Goal: Task Accomplishment & Management: Complete application form

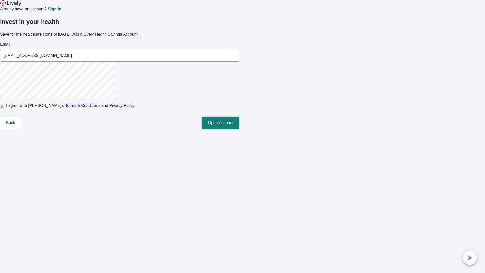
click at [240, 129] on button "Open Account" at bounding box center [221, 123] width 38 height 12
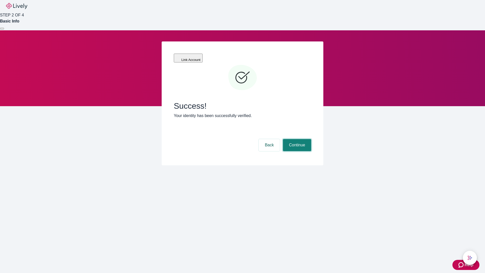
click at [297, 139] on button "Continue" at bounding box center [297, 145] width 28 height 12
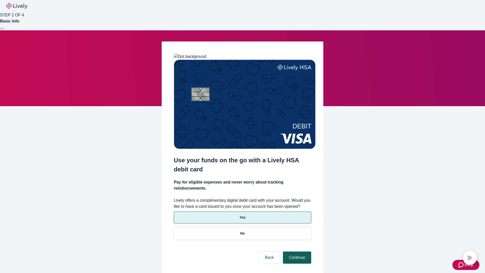
click at [242, 215] on p "Yes" at bounding box center [243, 217] width 6 height 5
click at [297, 252] on button "Continue" at bounding box center [297, 258] width 28 height 12
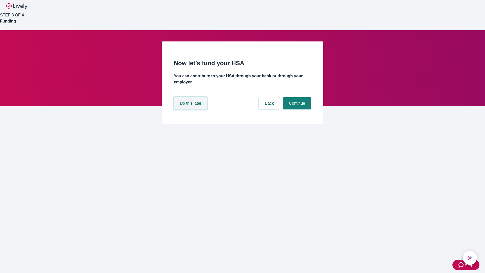
click at [191, 109] on button "Do this later" at bounding box center [191, 103] width 34 height 12
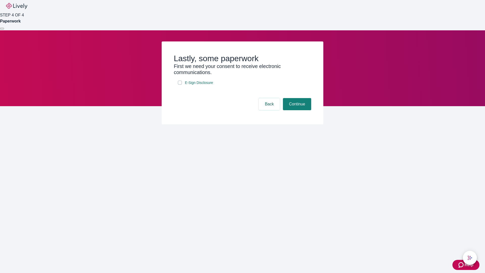
click at [180, 85] on input "E-Sign Disclosure" at bounding box center [180, 83] width 4 height 4
checkbox input "true"
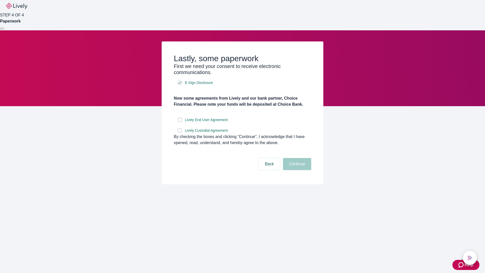
click at [180, 122] on input "Lively End User Agreement" at bounding box center [180, 120] width 4 height 4
checkbox input "true"
click at [180, 132] on input "Lively Custodial Agreement" at bounding box center [180, 130] width 4 height 4
checkbox input "true"
click at [297, 170] on button "Continue" at bounding box center [297, 164] width 28 height 12
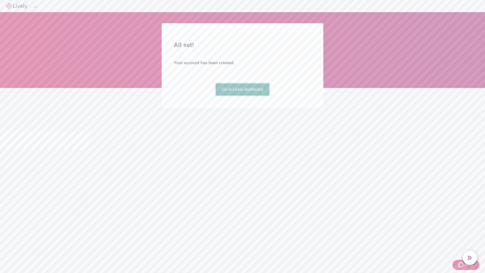
click at [242, 96] on link "Go to Lively dashboard" at bounding box center [243, 89] width 54 height 12
